Goal: Navigation & Orientation: Find specific page/section

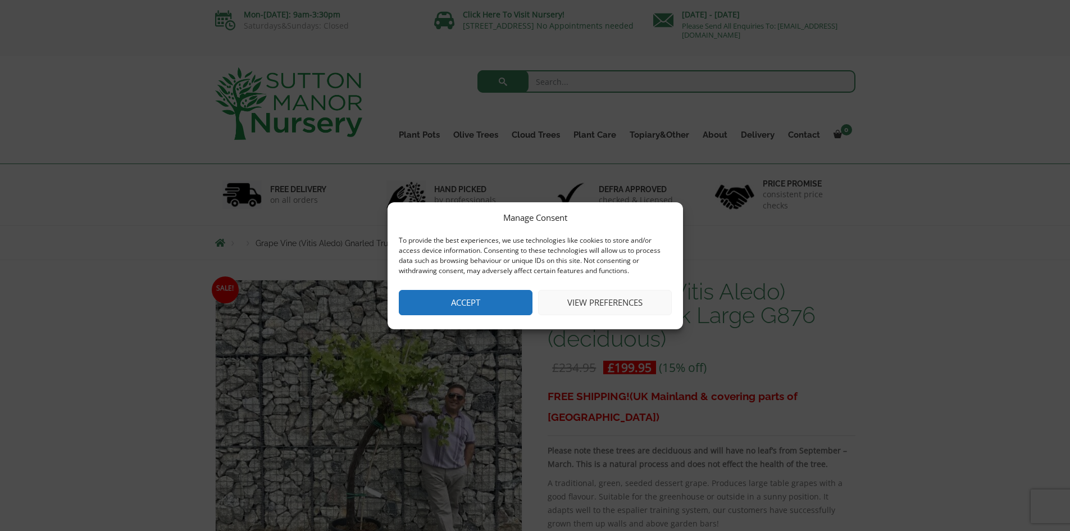
click at [443, 410] on div "Manage Consent To provide the best experiences, we use technologies like cookie…" at bounding box center [535, 265] width 1070 height 531
drag, startPoint x: 761, startPoint y: 313, endPoint x: 581, endPoint y: 298, distance: 179.8
click at [740, 314] on div "Manage Consent To provide the best experiences, we use technologies like cookie…" at bounding box center [535, 265] width 1070 height 531
click at [580, 304] on button "View preferences" at bounding box center [605, 302] width 134 height 25
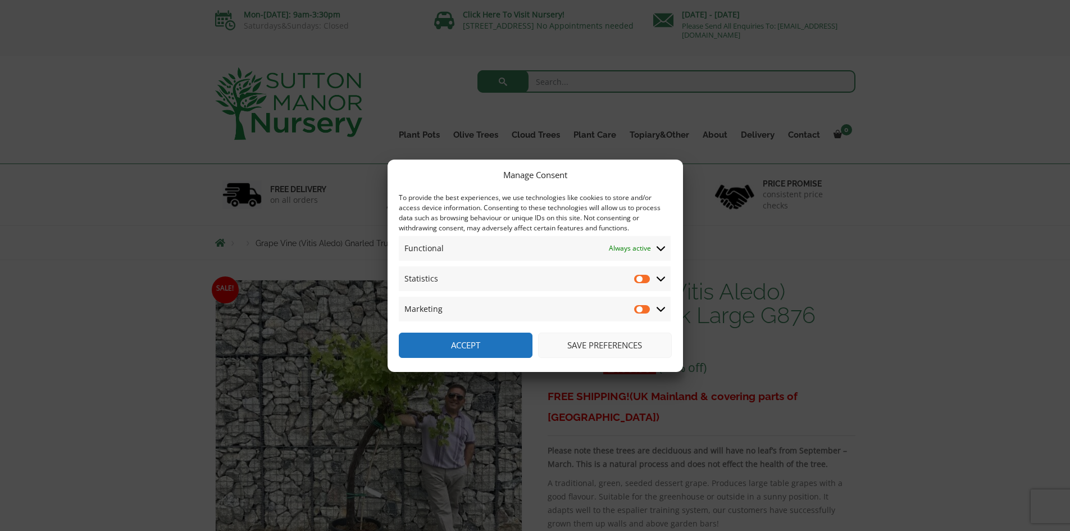
click at [500, 352] on button "Accept" at bounding box center [466, 345] width 134 height 25
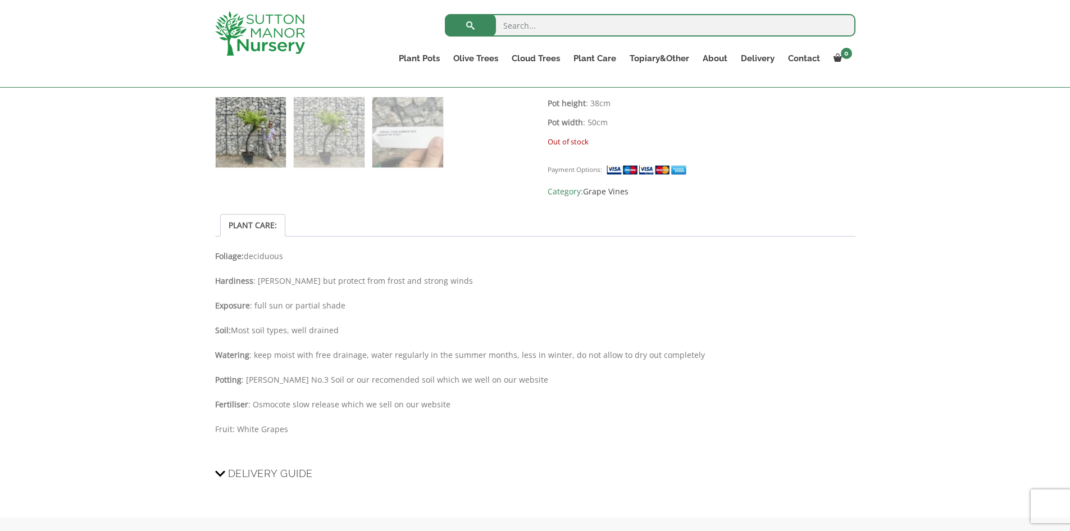
scroll to position [506, 0]
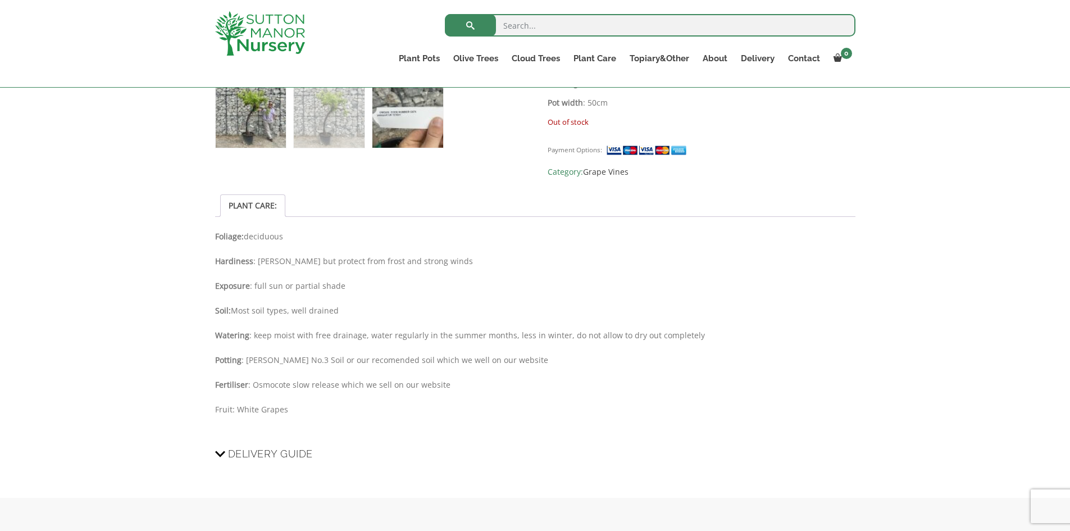
click at [401, 120] on img at bounding box center [407, 113] width 70 height 70
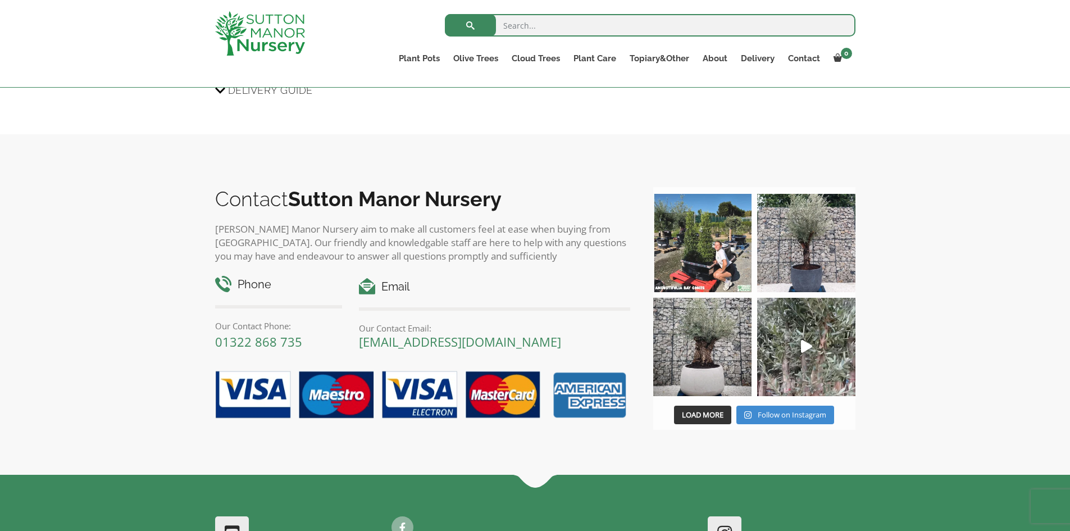
scroll to position [766, 0]
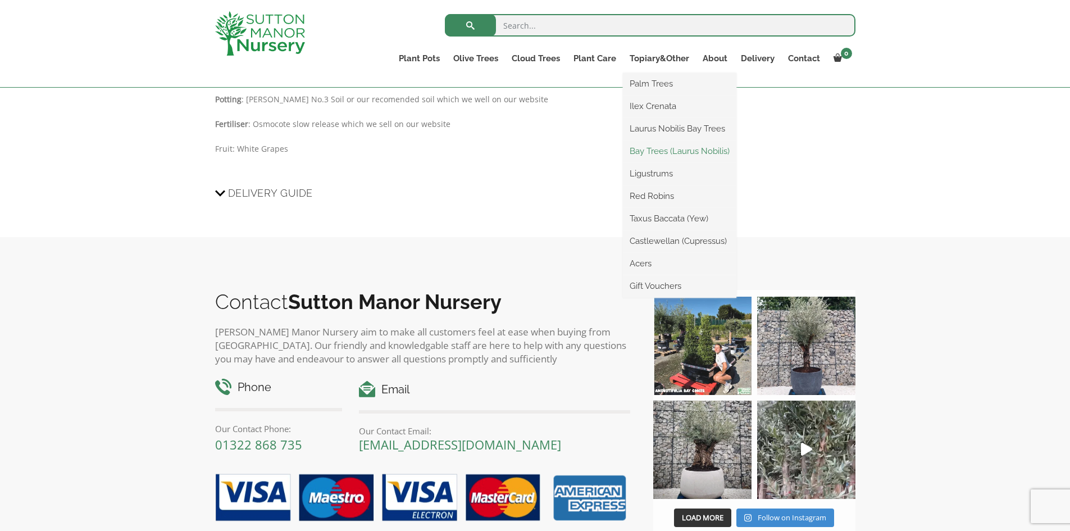
click at [655, 147] on link "Bay Trees (Laurus Nobilis)" at bounding box center [679, 151] width 113 height 17
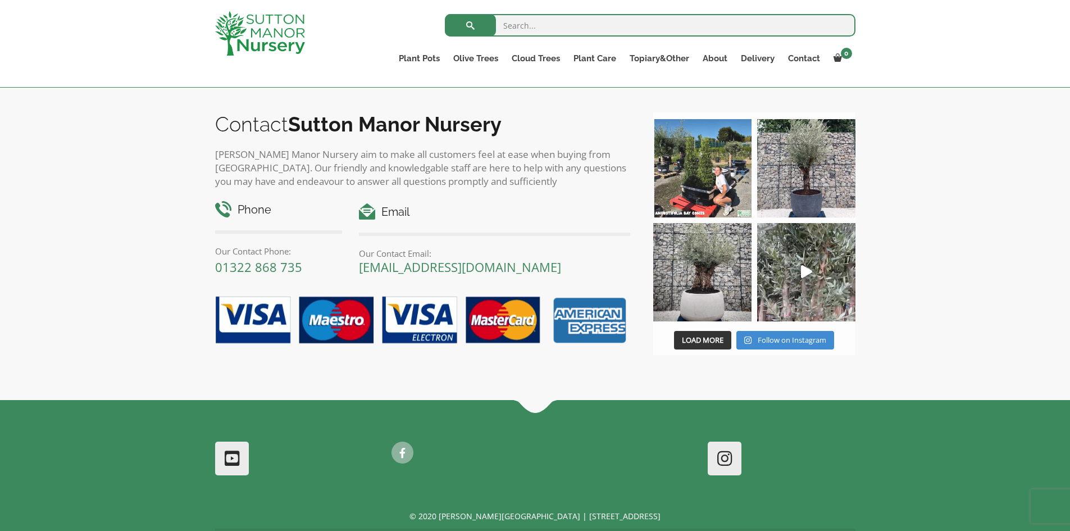
scroll to position [699, 0]
